Goal: Task Accomplishment & Management: Manage account settings

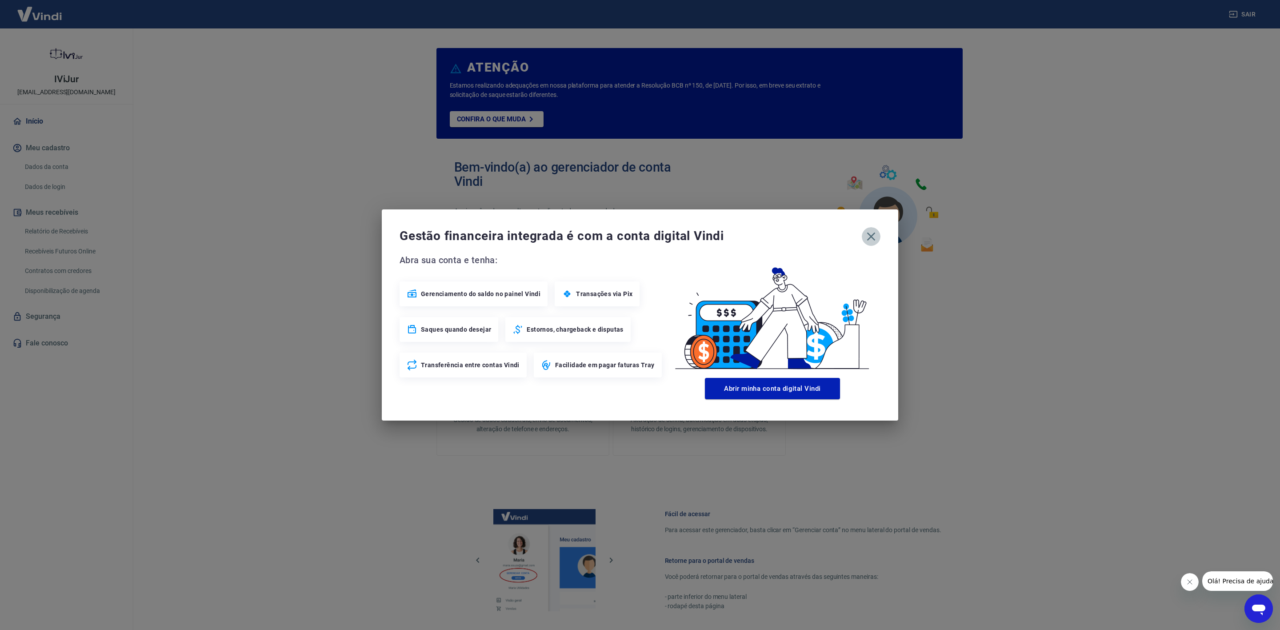
click at [867, 237] on icon "button" at bounding box center [871, 236] width 14 height 14
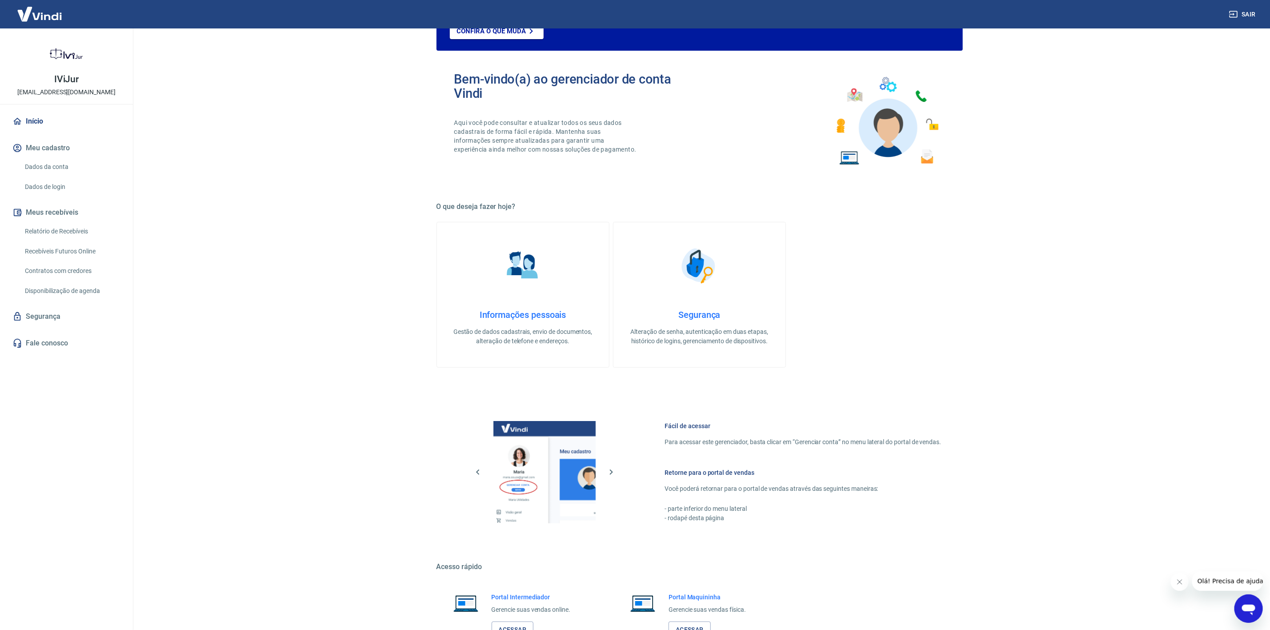
scroll to position [156, 0]
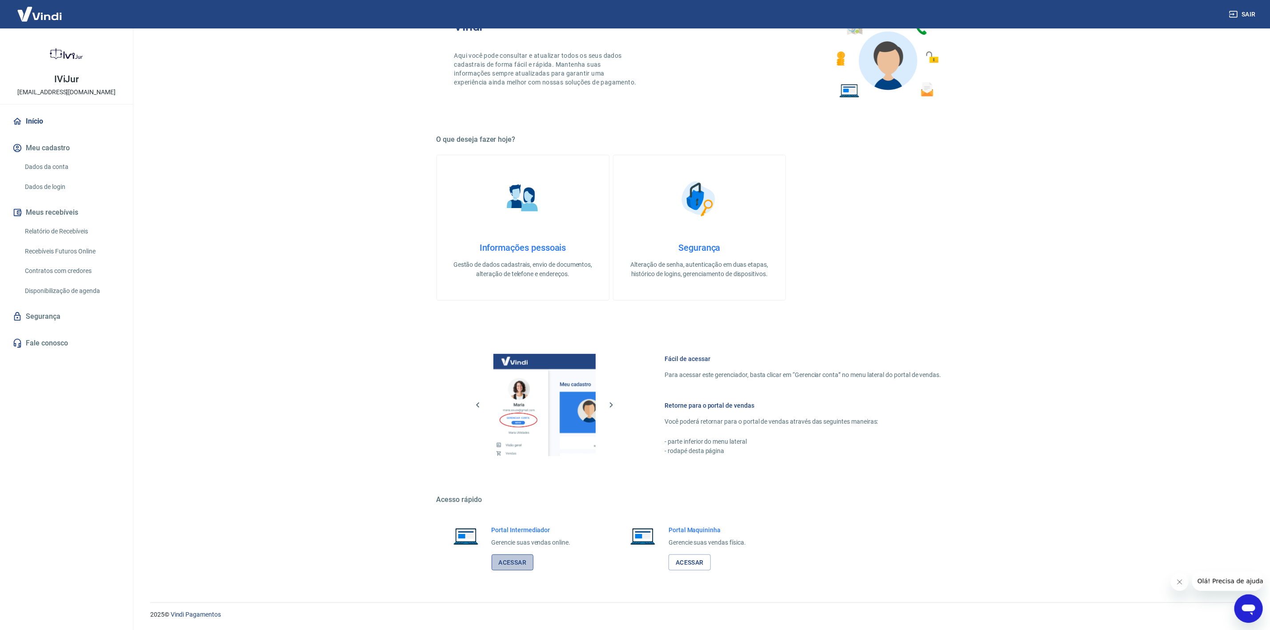
click at [529, 560] on link "Acessar" at bounding box center [513, 562] width 42 height 16
